Goal: Information Seeking & Learning: Learn about a topic

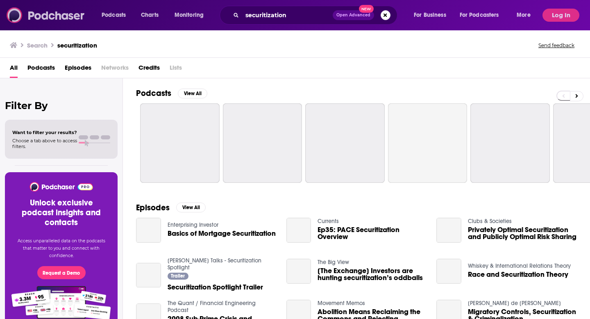
click at [53, 12] on img at bounding box center [46, 15] width 79 height 16
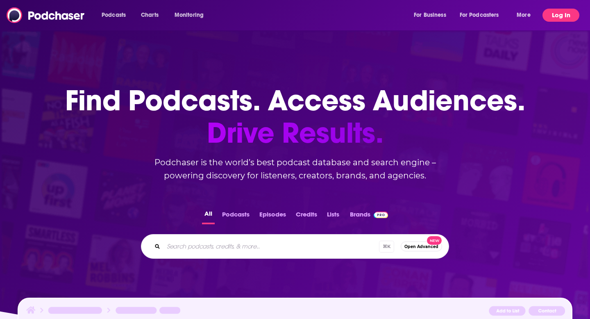
click at [559, 18] on button "Log In" at bounding box center [561, 15] width 37 height 13
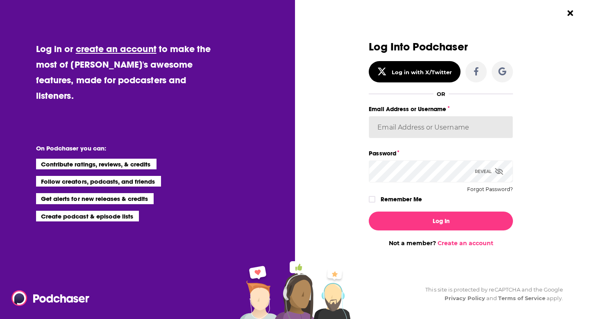
click at [417, 126] on input "Email Address or Username" at bounding box center [441, 127] width 144 height 22
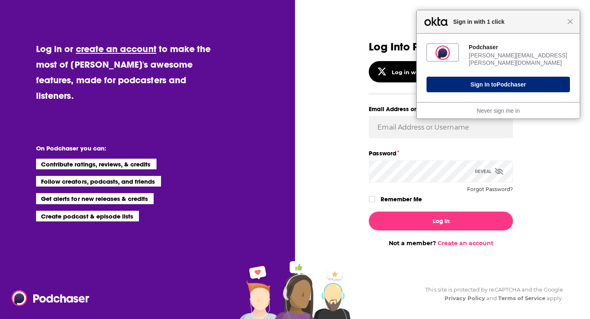
click at [473, 81] on button "Sign In to Podchaser" at bounding box center [498, 85] width 143 height 16
click at [463, 81] on button "Sign In to Podchaser" at bounding box center [498, 85] width 143 height 16
click at [490, 77] on button "Sign In to Podchaser" at bounding box center [498, 85] width 143 height 16
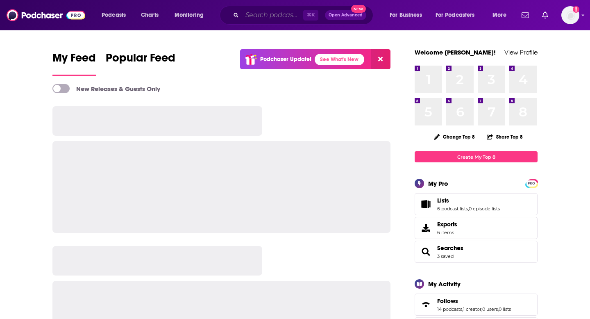
click at [266, 14] on input "Search podcasts, credits, & more..." at bounding box center [272, 15] width 61 height 13
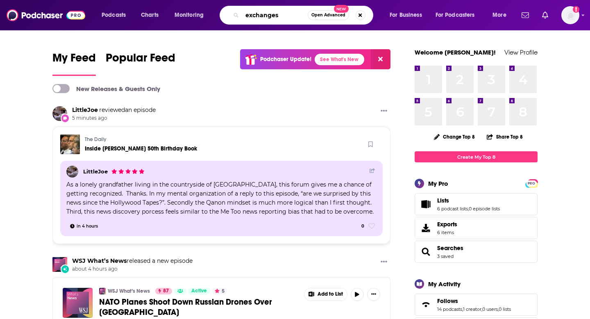
type input "exchanges"
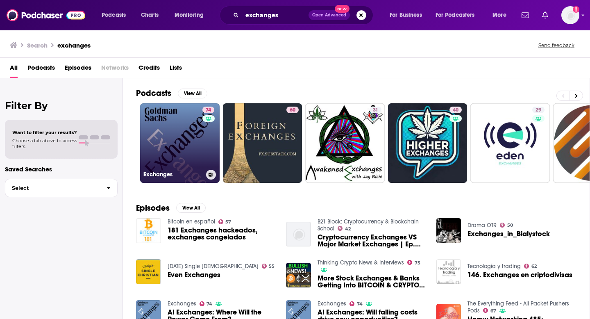
click at [180, 138] on link "74 Exchanges" at bounding box center [180, 143] width 80 height 80
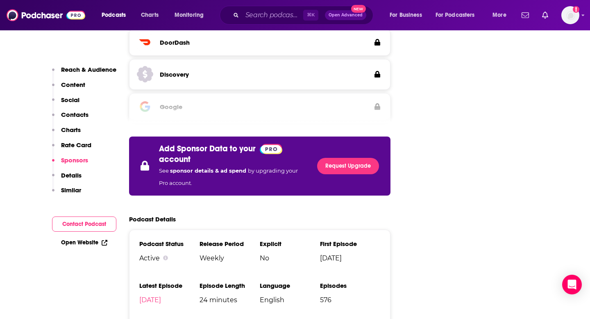
scroll to position [1733, 0]
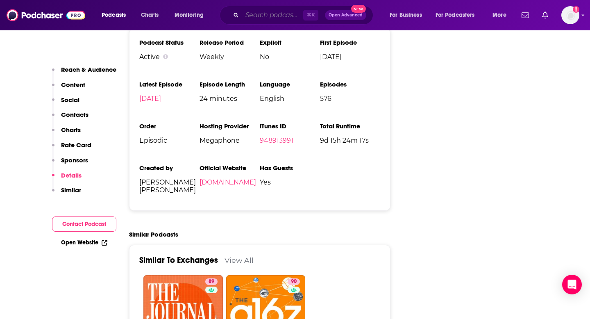
click at [258, 16] on input "Search podcasts, credits, & more..." at bounding box center [272, 15] width 61 height 13
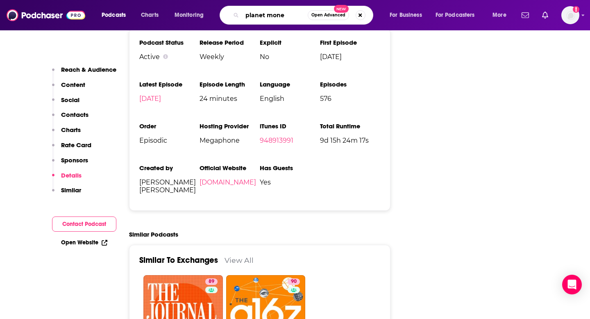
type input "planet money"
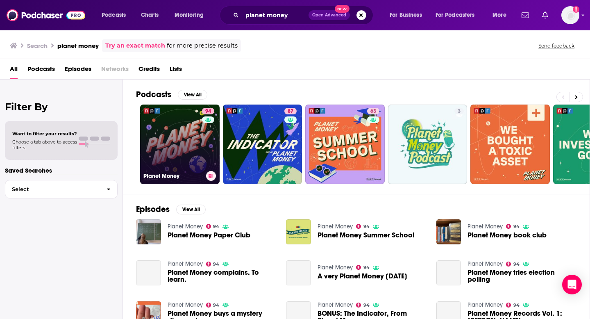
click at [182, 131] on link "94 Planet Money" at bounding box center [180, 145] width 80 height 80
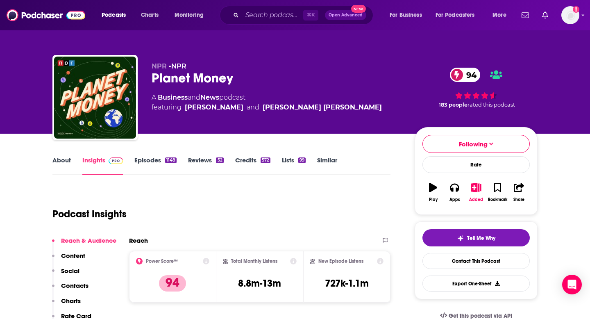
scroll to position [12, 0]
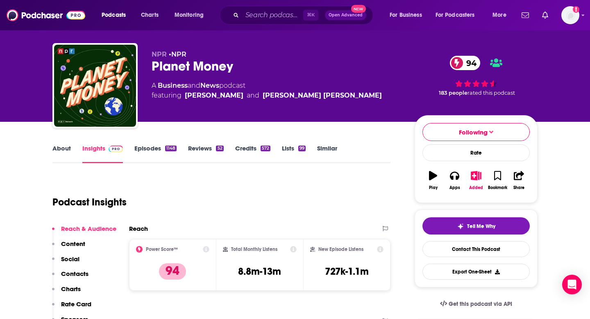
click at [208, 68] on div "Planet Money 94" at bounding box center [277, 66] width 250 height 16
copy div "Planet Money 94"
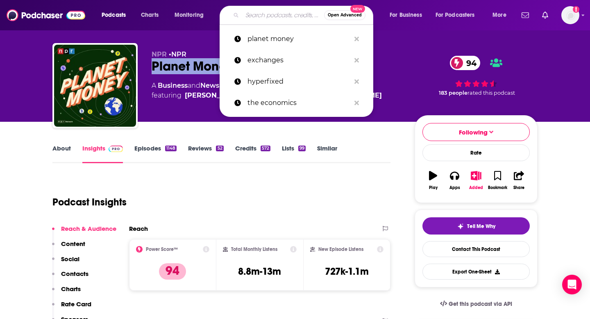
click at [253, 19] on input "Search podcasts, credits, & more..." at bounding box center [283, 15] width 82 height 13
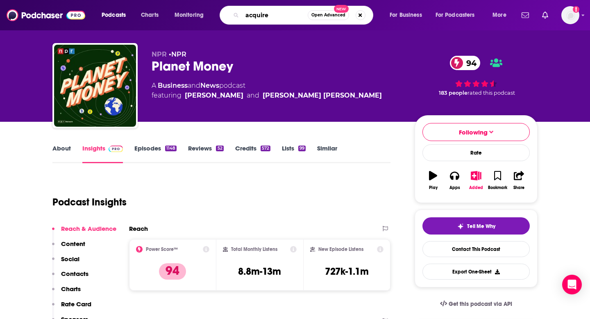
type input "acquired"
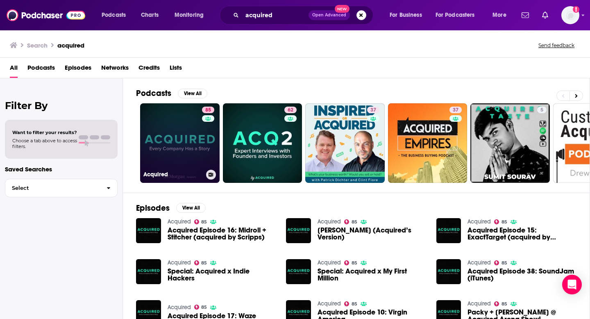
click at [179, 135] on link "85 Acquired" at bounding box center [180, 143] width 80 height 80
